Goal: Task Accomplishment & Management: Use online tool/utility

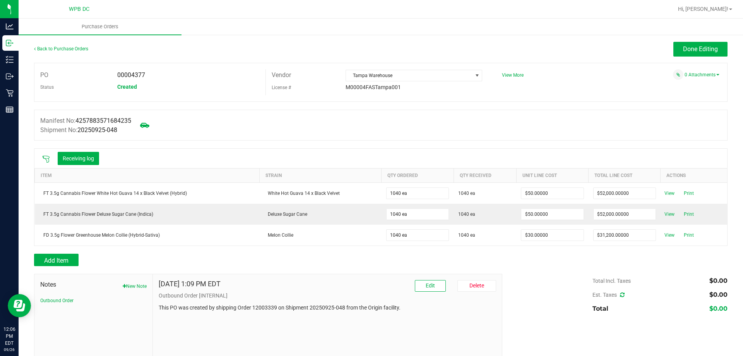
click at [703, 41] on div "Back to Purchase Orders Done Editing PO 00004377 Status Created Vendor [GEOGRAP…" at bounding box center [381, 210] width 724 height 352
click at [705, 54] on button "Done Editing" at bounding box center [700, 49] width 54 height 15
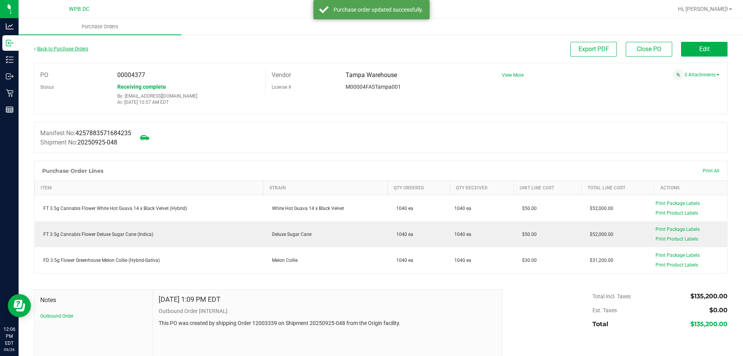
click at [75, 47] on link "Back to Purchase Orders" at bounding box center [61, 48] width 54 height 5
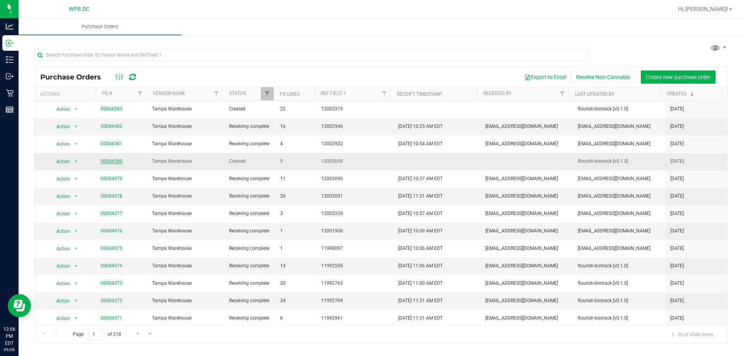
click at [115, 161] on link "00004380" at bounding box center [112, 160] width 22 height 5
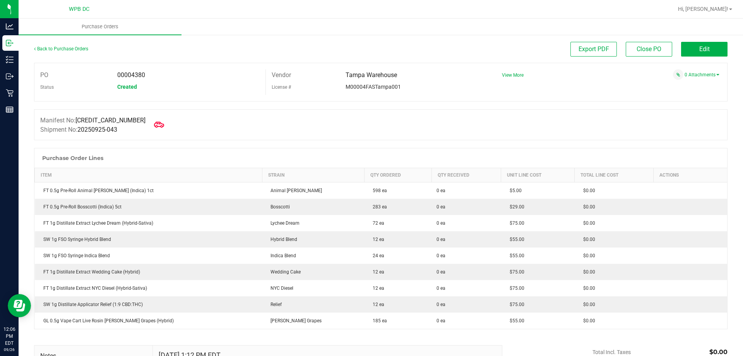
click at [154, 124] on icon at bounding box center [159, 125] width 10 height 10
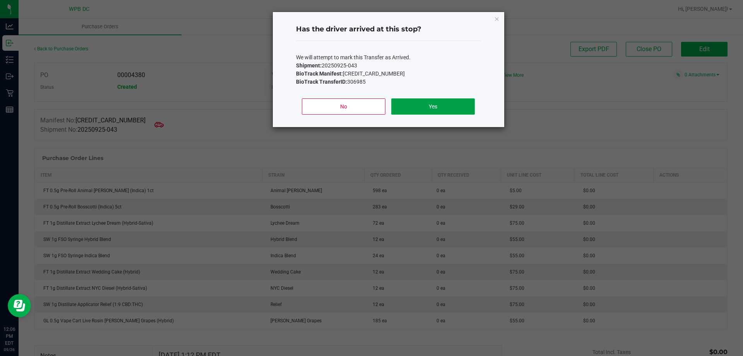
click at [447, 102] on button "Yes" at bounding box center [432, 106] width 83 height 16
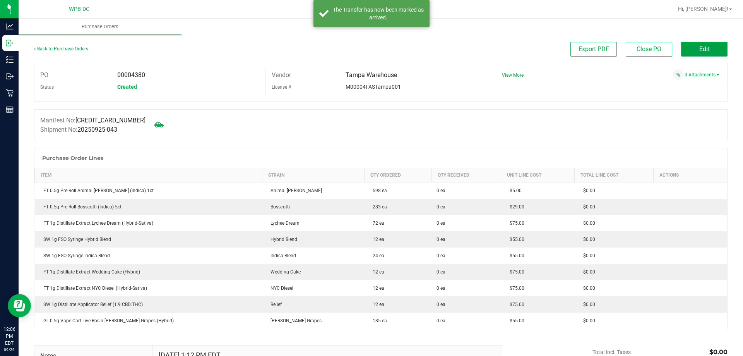
click at [699, 46] on span "Edit" at bounding box center [704, 48] width 10 height 7
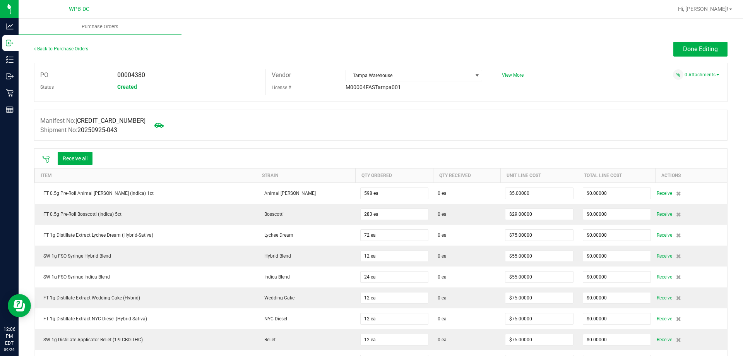
click at [50, 48] on link "Back to Purchase Orders" at bounding box center [61, 48] width 54 height 5
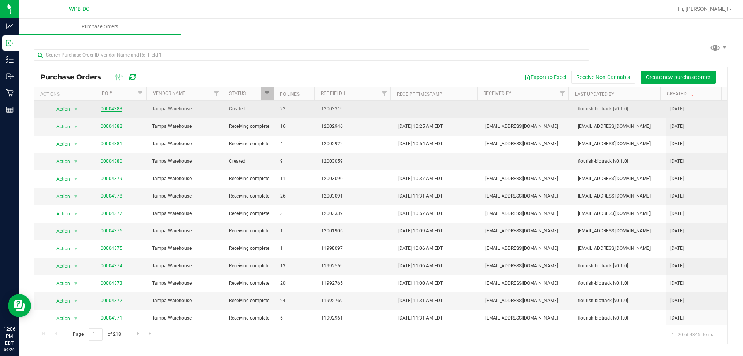
click at [108, 109] on link "00004383" at bounding box center [112, 108] width 22 height 5
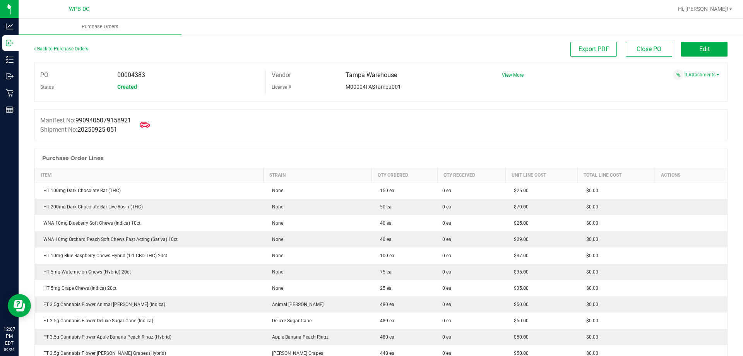
click at [148, 124] on icon at bounding box center [145, 125] width 10 height 6
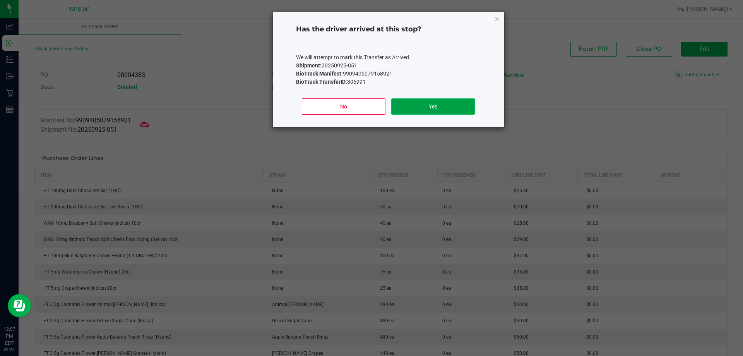
click at [454, 108] on button "Yes" at bounding box center [432, 106] width 83 height 16
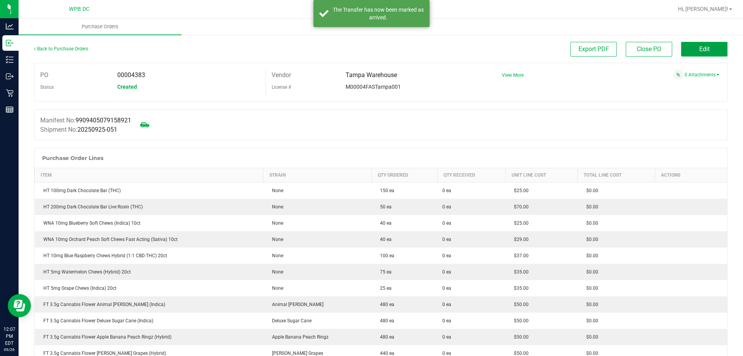
click at [699, 52] on span "Edit" at bounding box center [704, 48] width 10 height 7
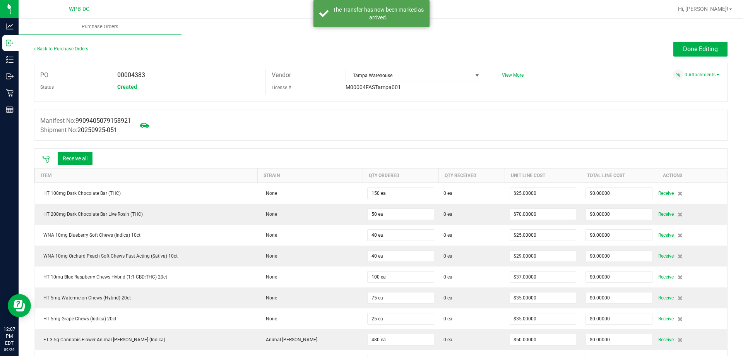
click at [42, 156] on div at bounding box center [45, 158] width 15 height 8
click at [46, 157] on icon at bounding box center [46, 159] width 8 height 8
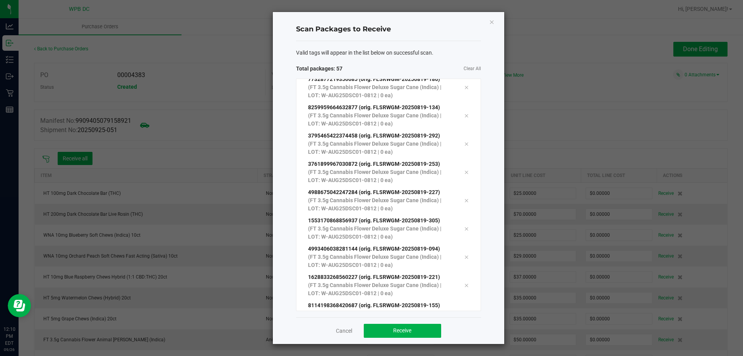
scroll to position [1398, 0]
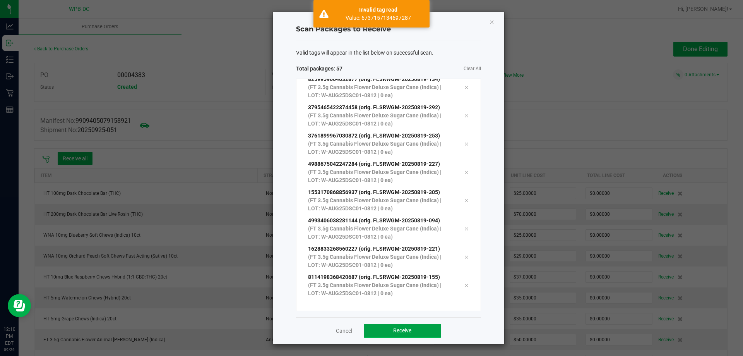
click at [369, 329] on button "Receive" at bounding box center [402, 331] width 77 height 14
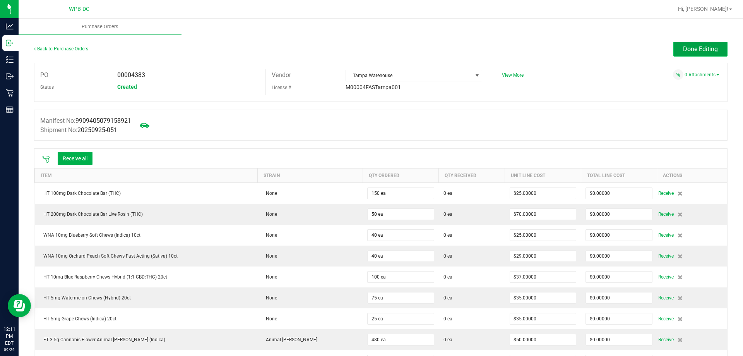
click at [687, 47] on span "Done Editing" at bounding box center [700, 48] width 35 height 7
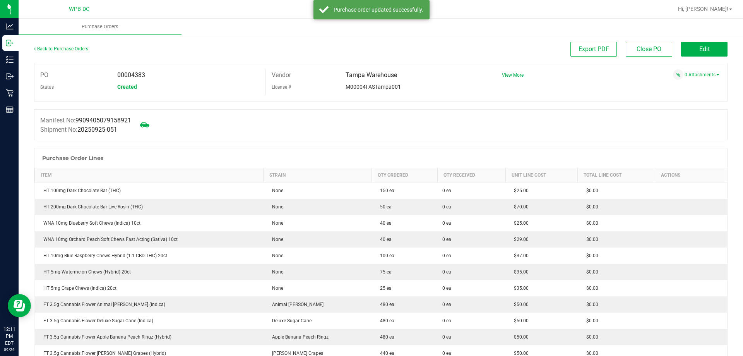
click at [72, 49] on link "Back to Purchase Orders" at bounding box center [61, 48] width 54 height 5
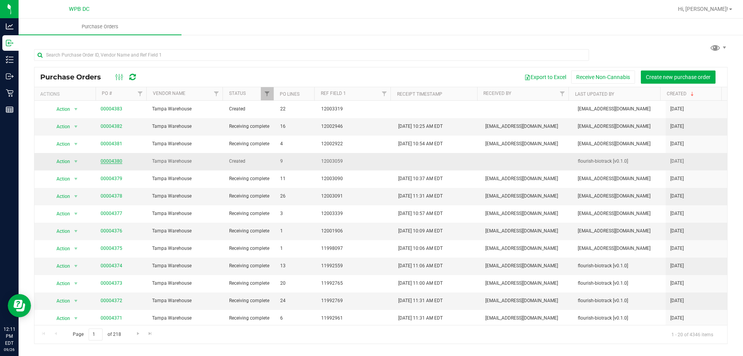
click at [109, 161] on link "00004380" at bounding box center [112, 160] width 22 height 5
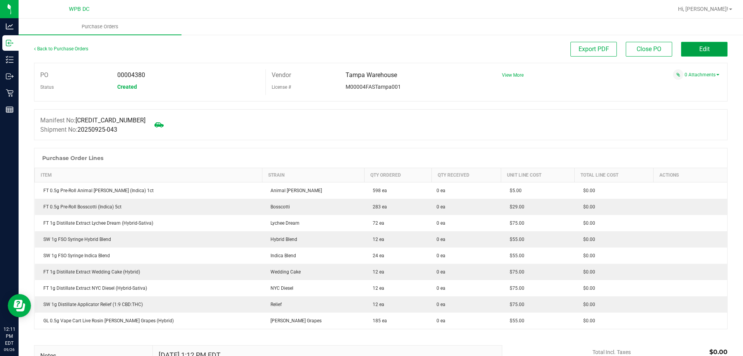
click at [699, 46] on span "Edit" at bounding box center [704, 48] width 10 height 7
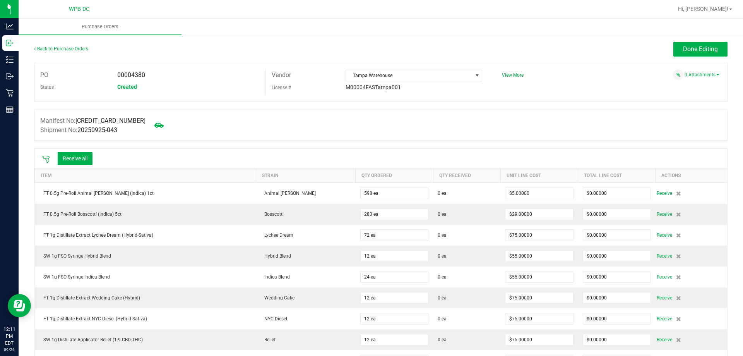
click at [47, 156] on icon at bounding box center [46, 159] width 7 height 7
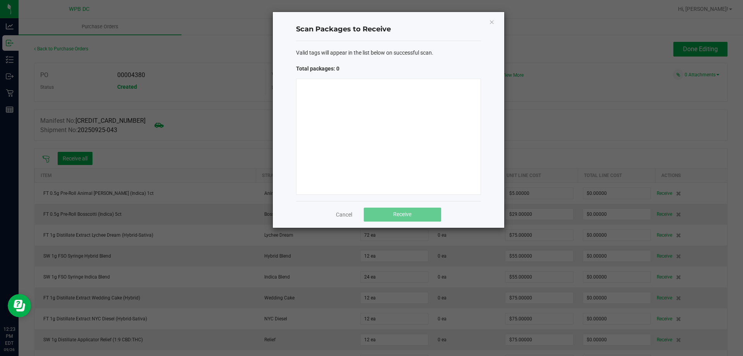
click at [332, 99] on div at bounding box center [388, 137] width 185 height 116
click at [491, 22] on icon "Close" at bounding box center [491, 21] width 5 height 9
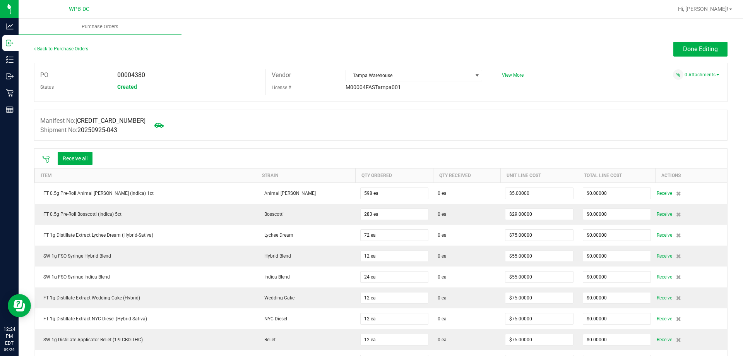
click at [64, 47] on link "Back to Purchase Orders" at bounding box center [61, 48] width 54 height 5
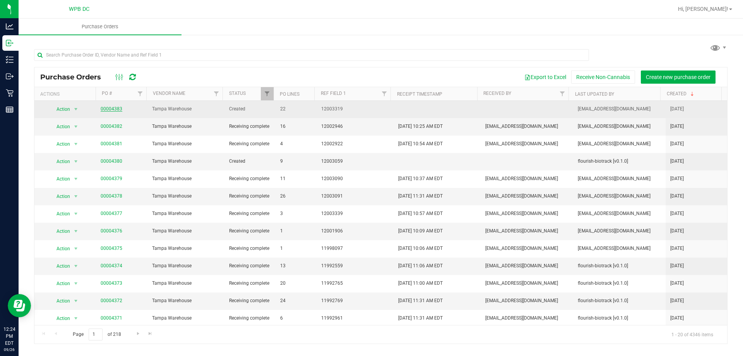
click at [116, 110] on link "00004383" at bounding box center [112, 108] width 22 height 5
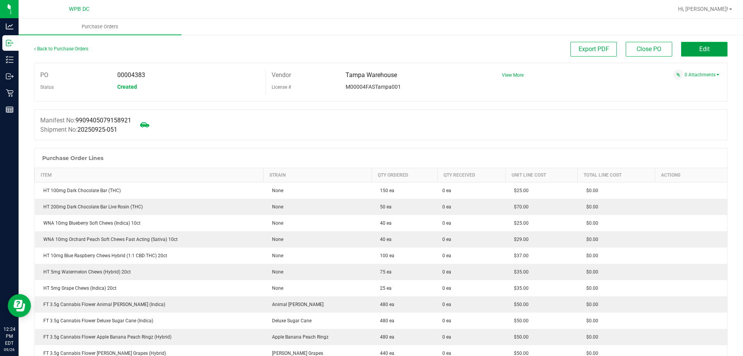
click at [682, 53] on button "Edit" at bounding box center [704, 49] width 46 height 15
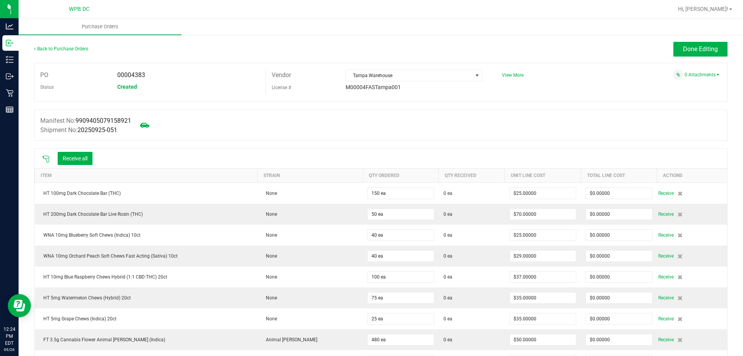
click at [45, 156] on icon at bounding box center [46, 159] width 8 height 8
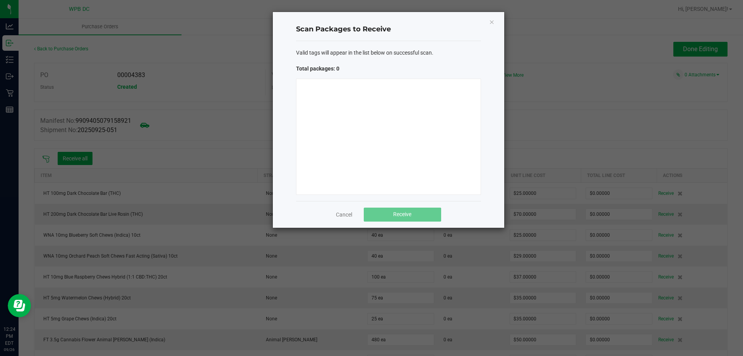
click at [453, 103] on div at bounding box center [388, 137] width 185 height 116
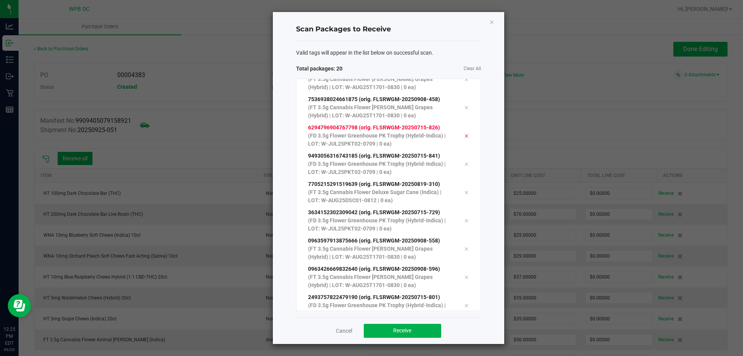
scroll to position [325, 0]
click at [406, 332] on span "Receive" at bounding box center [402, 330] width 18 height 6
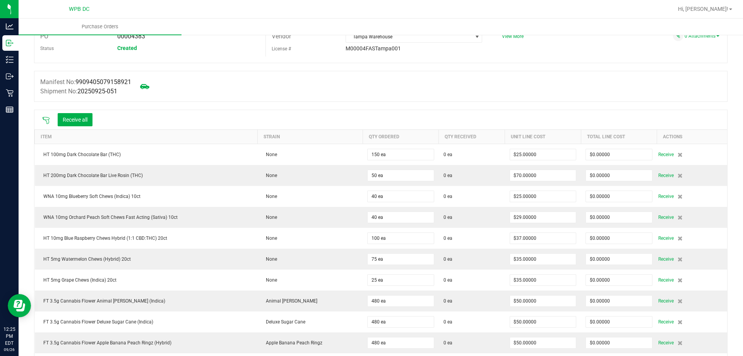
scroll to position [0, 0]
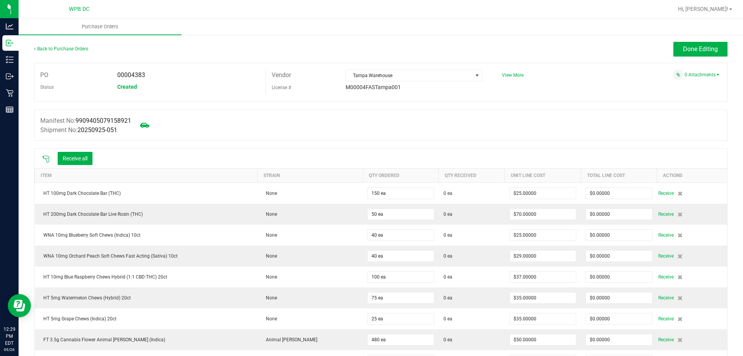
click at [45, 158] on icon at bounding box center [46, 159] width 8 height 8
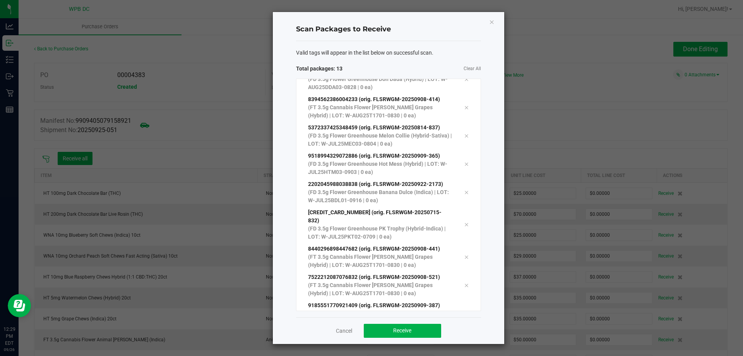
scroll to position [155, 0]
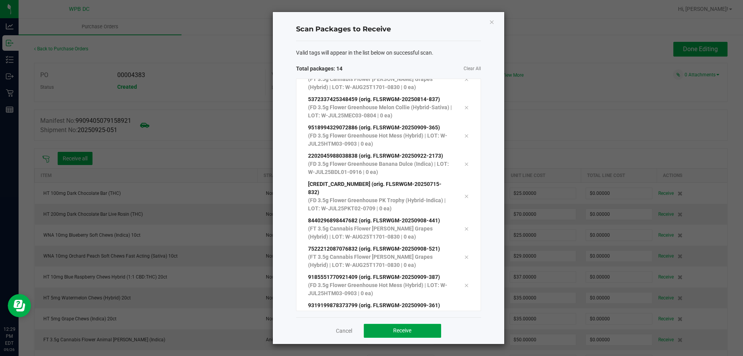
click at [403, 335] on button "Receive" at bounding box center [402, 331] width 77 height 14
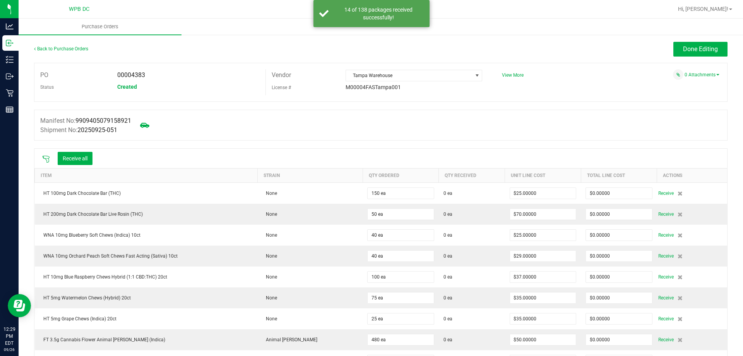
click at [44, 158] on icon at bounding box center [46, 159] width 7 height 7
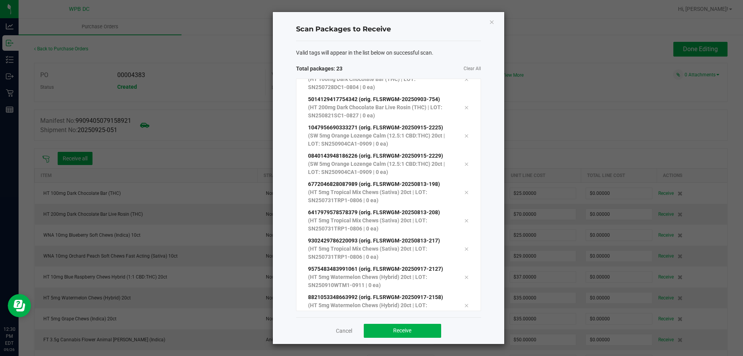
scroll to position [438, 0]
click at [365, 332] on button "Receive" at bounding box center [402, 331] width 77 height 14
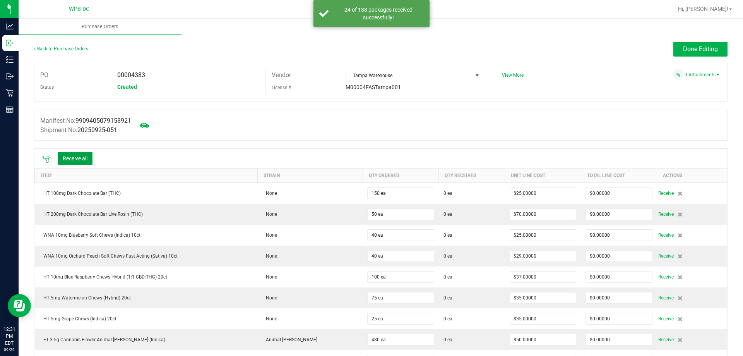
click at [64, 155] on button "Receive all" at bounding box center [75, 158] width 35 height 13
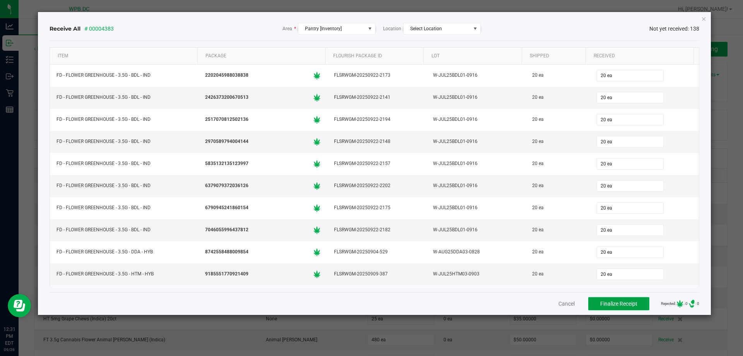
click at [613, 301] on span "Finalize Receipt" at bounding box center [618, 303] width 37 height 6
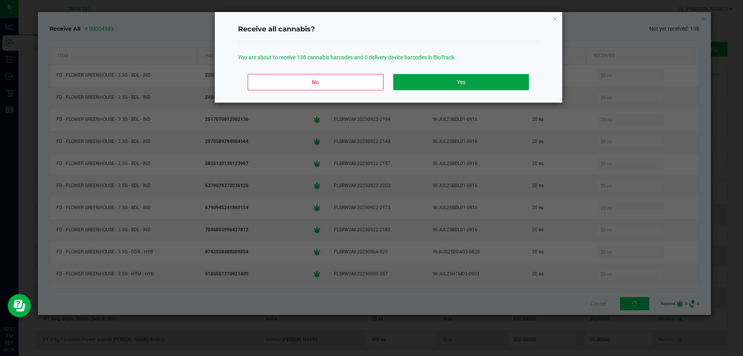
click at [439, 77] on button "Yes" at bounding box center [460, 82] width 135 height 16
